Goal: Check status: Check status

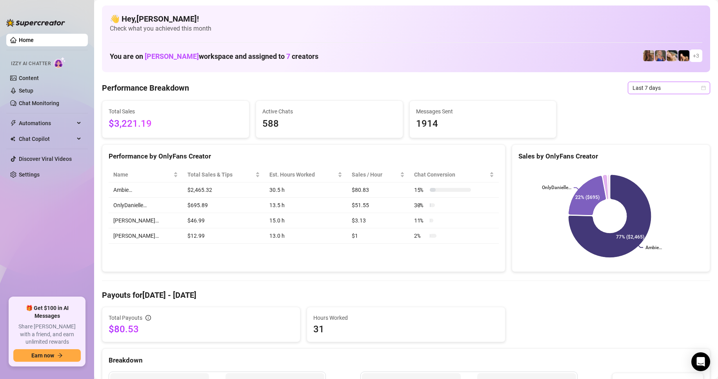
click at [648, 90] on span "Last 7 days" at bounding box center [668, 88] width 73 height 12
click at [658, 104] on div "Last 24 hours" at bounding box center [662, 103] width 70 height 9
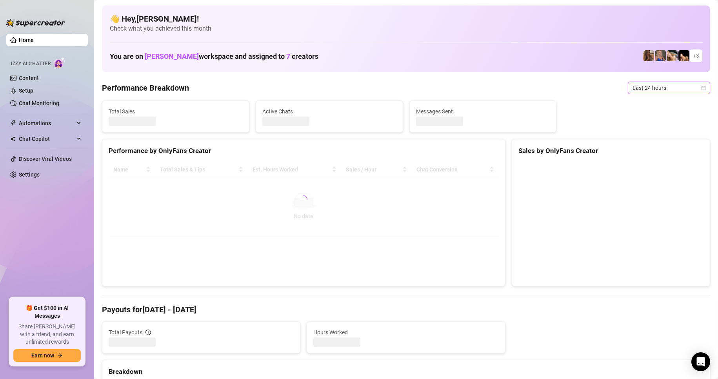
click at [670, 89] on span "Last 24 hours" at bounding box center [668, 88] width 73 height 12
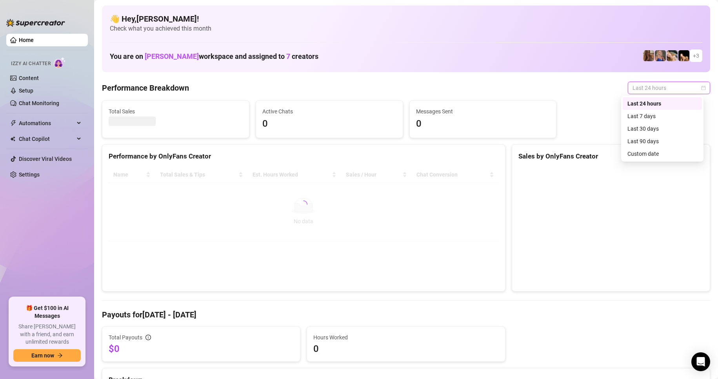
click at [701, 87] on icon "calendar" at bounding box center [703, 87] width 5 height 5
click at [666, 150] on div "Custom date" at bounding box center [662, 153] width 70 height 9
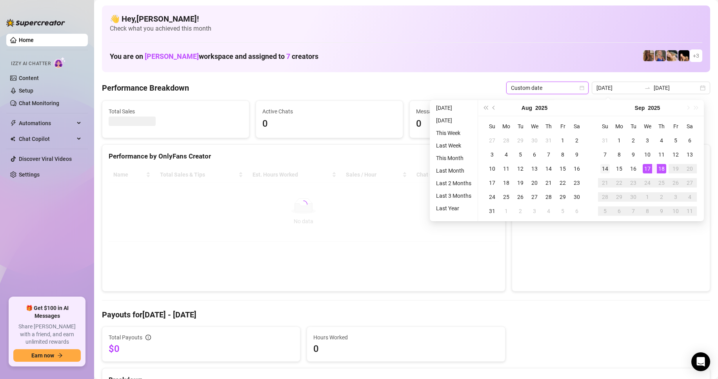
type input "2025-09-14"
click at [606, 169] on div "14" at bounding box center [604, 168] width 9 height 9
type input "2025-09-17"
type input "2025-09-14"
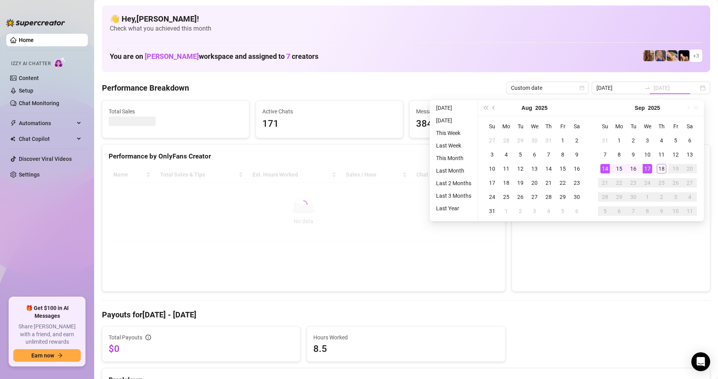
click at [602, 167] on div "14" at bounding box center [604, 168] width 9 height 9
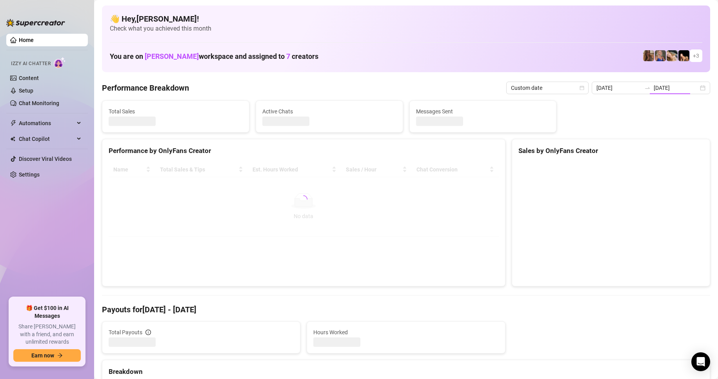
type input "2025-09-14"
type input "2025-09-17"
type input "2025-09-14"
click at [663, 90] on input "2025-09-17" at bounding box center [675, 87] width 45 height 9
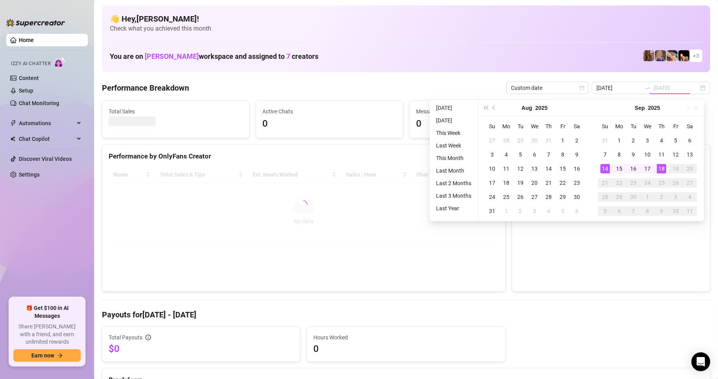
click at [663, 172] on div "18" at bounding box center [660, 168] width 9 height 9
type input "2025-09-17"
